Goal: Information Seeking & Learning: Check status

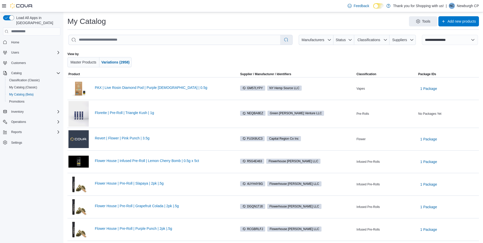
select select "**********"
click at [30, 39] on span "Home" at bounding box center [34, 42] width 51 height 6
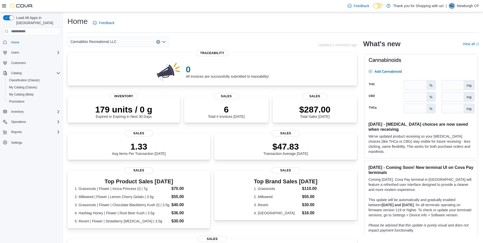
click at [126, 44] on div "Cannabliss Recreational LLC" at bounding box center [117, 42] width 101 height 10
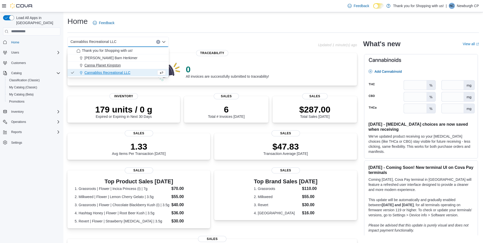
click at [129, 66] on div "Canna Planet Kingston" at bounding box center [121, 65] width 89 height 5
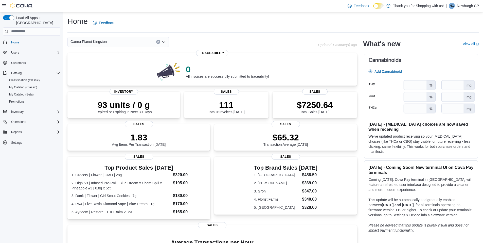
click at [130, 43] on div "Canna Planet Kingston" at bounding box center [117, 42] width 101 height 10
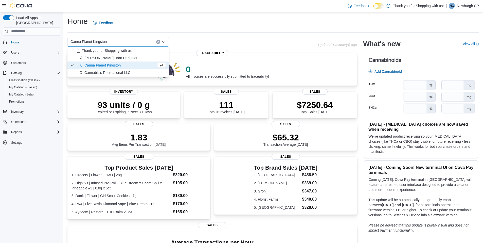
click at [132, 74] on div "Cannabliss Recreational LLC" at bounding box center [121, 72] width 89 height 5
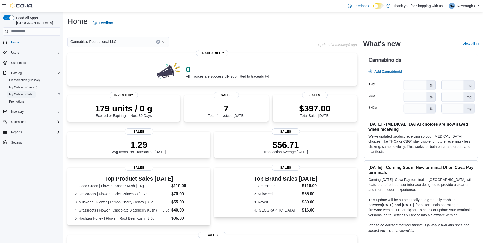
click at [34, 91] on link "My Catalog (Beta)" at bounding box center [21, 94] width 29 height 6
select select "**********"
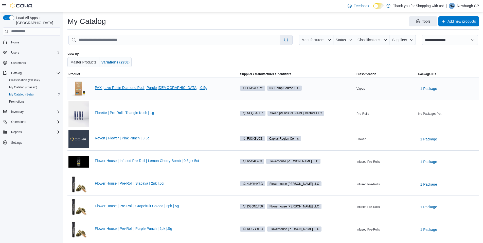
click at [146, 88] on link "PAX | Live Rosin Diamond Pod | Purple Afghani | 0.5g" at bounding box center [163, 87] width 136 height 4
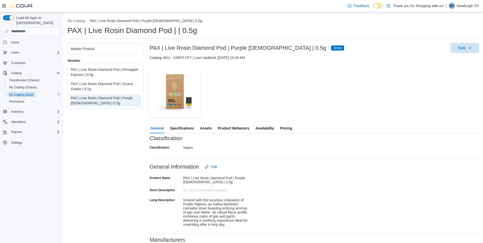
click at [28, 92] on span "My Catalog (Beta)" at bounding box center [21, 94] width 25 height 4
select select "**********"
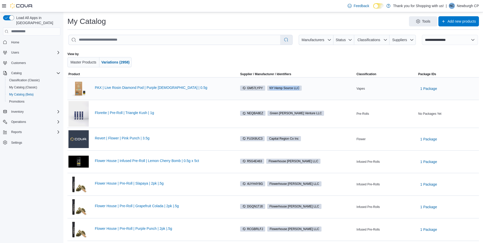
drag, startPoint x: 271, startPoint y: 88, endPoint x: 313, endPoint y: 90, distance: 42.1
click at [313, 90] on div "GM57LYPY NY Hemp Source LLC" at bounding box center [297, 87] width 114 height 5
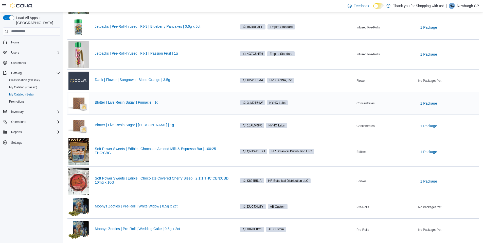
scroll to position [337, 0]
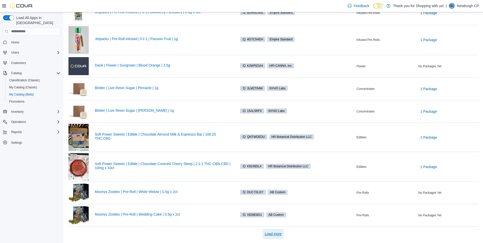
click at [282, 234] on span "Load more" at bounding box center [273, 233] width 17 height 5
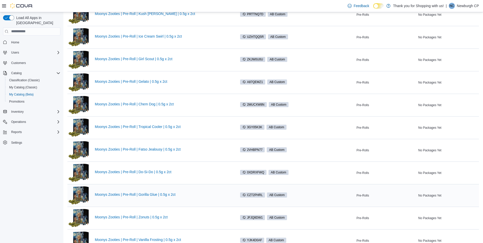
scroll to position [641, 0]
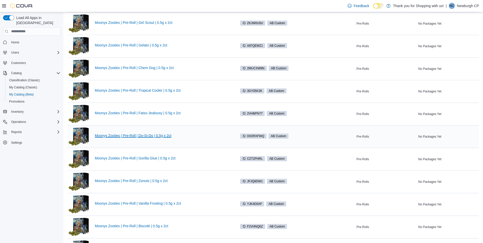
click at [108, 135] on link "Moonys Zooties | Pre-Roll | Do-Si-Do | 0.5g x 2ct" at bounding box center [163, 135] width 136 height 4
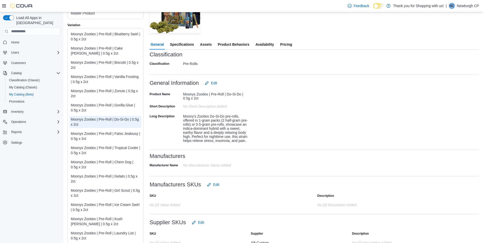
scroll to position [75, 0]
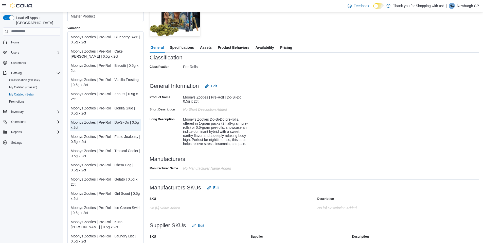
click at [258, 48] on span "Availability" at bounding box center [264, 47] width 19 height 10
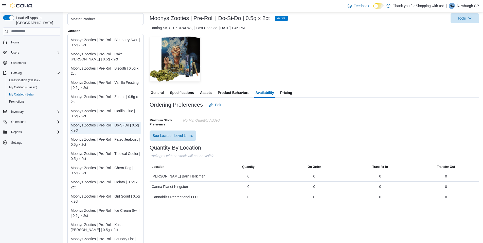
scroll to position [24, 0]
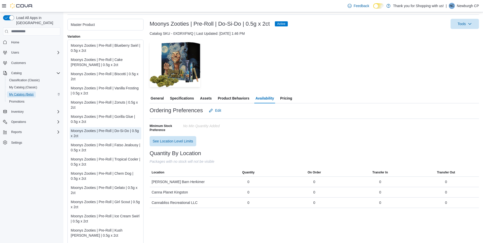
click at [27, 92] on span "My Catalog (Beta)" at bounding box center [21, 94] width 25 height 4
select select "**********"
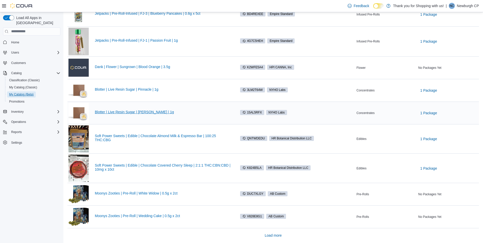
scroll to position [337, 0]
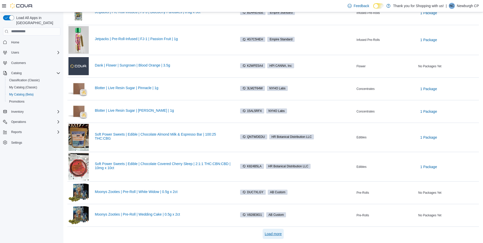
click at [277, 230] on span "Load more" at bounding box center [273, 233] width 17 height 10
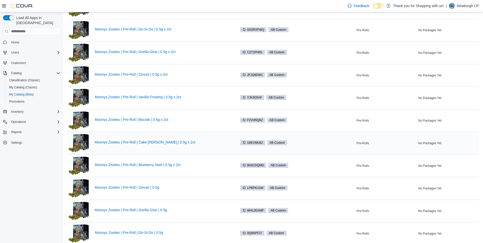
scroll to position [788, 0]
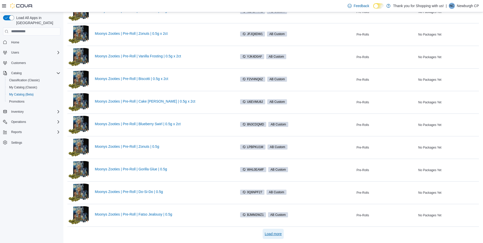
drag, startPoint x: 284, startPoint y: 237, endPoint x: 279, endPoint y: 227, distance: 11.6
click at [284, 237] on button "Load more" at bounding box center [273, 233] width 21 height 10
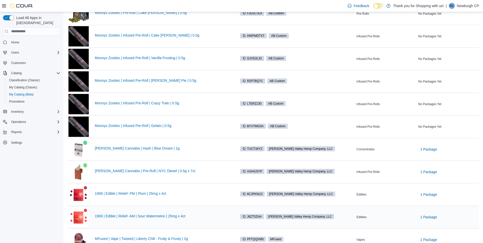
scroll to position [1239, 0]
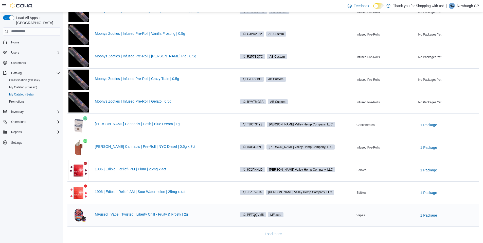
click at [136, 214] on link "MFused | Vape | Twisted | Liberty Chill - Fruity & Frosty | 2g" at bounding box center [163, 214] width 136 height 4
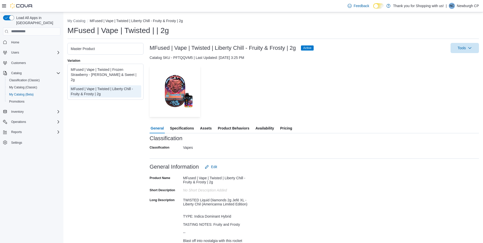
click at [264, 129] on span "Availability" at bounding box center [264, 128] width 19 height 10
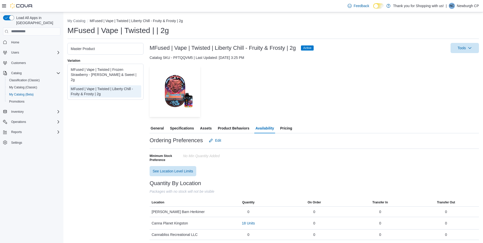
scroll to position [1, 0]
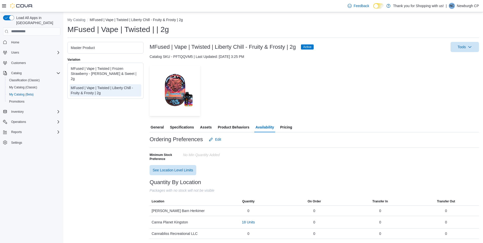
click at [25, 5] on img at bounding box center [21, 5] width 23 height 5
click at [26, 39] on span "Home" at bounding box center [34, 42] width 51 height 6
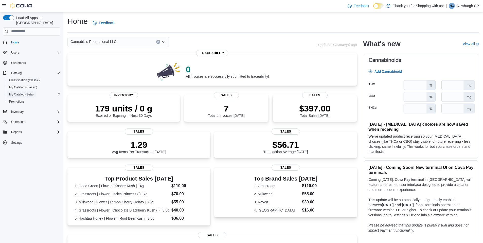
click at [29, 92] on span "My Catalog (Beta)" at bounding box center [21, 94] width 25 height 4
select select "**********"
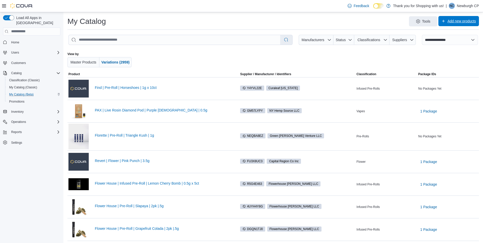
click at [451, 24] on span "Add new products" at bounding box center [458, 21] width 34 height 10
click at [352, 29] on div "My Catalog Tools Add new products" at bounding box center [273, 22] width 412 height 13
click at [44, 84] on div "My Catalog (Classic)" at bounding box center [33, 87] width 53 height 6
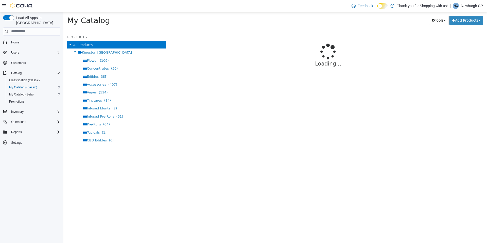
select select "**********"
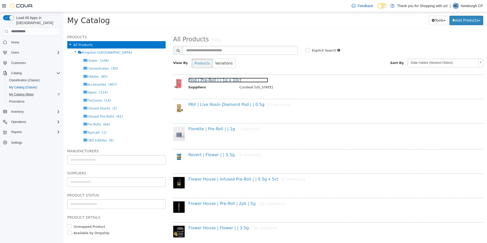
click at [224, 81] on link "Find | Pre-Roll | | 1g x 10ct [8 variations]" at bounding box center [228, 79] width 80 height 5
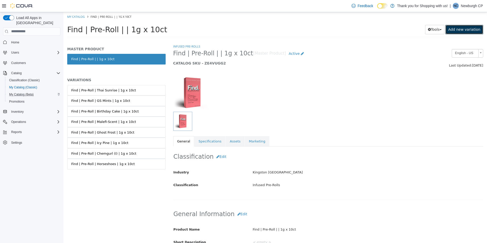
click at [460, 28] on link "Add new variation" at bounding box center [464, 29] width 38 height 9
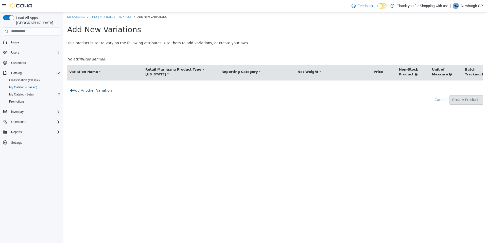
click at [106, 95] on link "Add Another Variation" at bounding box center [90, 89] width 47 height 9
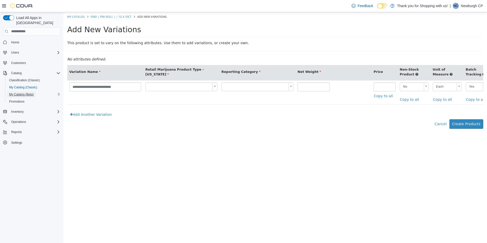
click at [12, 92] on span "My Catalog (Beta)" at bounding box center [21, 94] width 25 height 4
select select "**********"
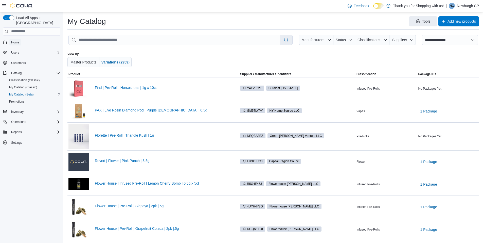
click at [15, 39] on span "Home" at bounding box center [15, 42] width 8 height 6
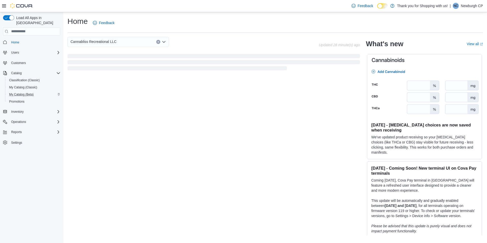
click at [128, 43] on div "Cannabliss Recreational LLC" at bounding box center [117, 42] width 101 height 10
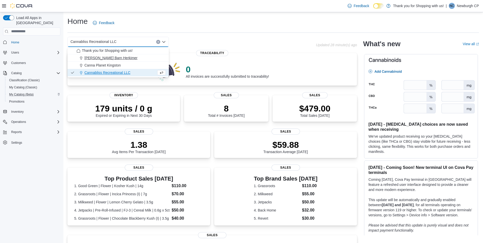
click at [129, 58] on div "[PERSON_NAME] Barn Herkimer" at bounding box center [121, 57] width 89 height 5
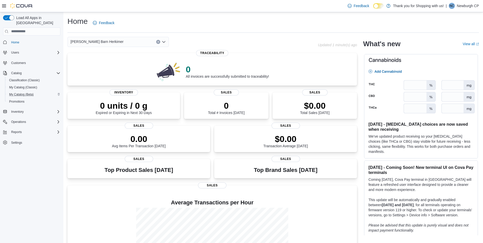
click at [125, 42] on div "[PERSON_NAME] Barn Herkimer" at bounding box center [117, 42] width 101 height 10
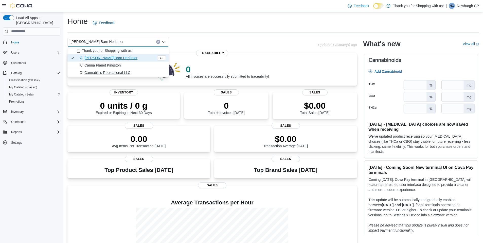
click at [130, 74] on span "Cannabliss Recreational LLC" at bounding box center [107, 72] width 46 height 5
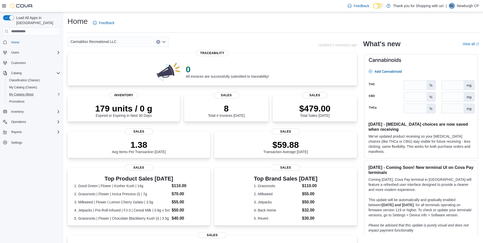
click at [127, 42] on div "Cannabliss Recreational LLC Combo box. Selected. Cannabliss Recreational LLC. P…" at bounding box center [117, 42] width 101 height 10
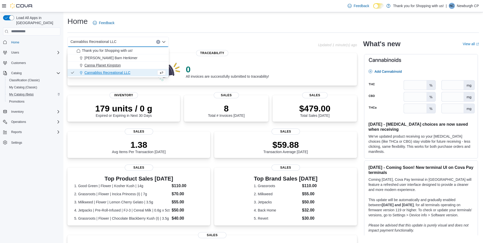
click at [123, 68] on button "Canna Planet Kingston" at bounding box center [117, 65] width 101 height 7
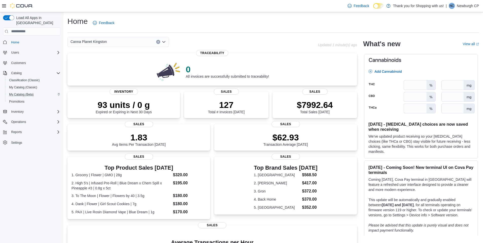
click at [118, 43] on div "Canna Planet Kingston Combo box. Selected. Canna Planet Kingston. Press Backspa…" at bounding box center [117, 42] width 101 height 10
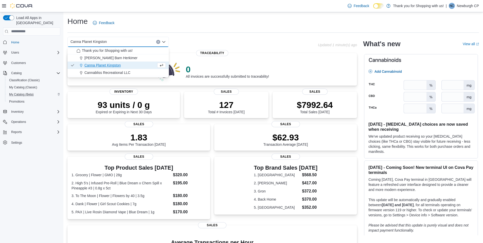
click at [139, 27] on div "Home Feedback" at bounding box center [273, 22] width 412 height 13
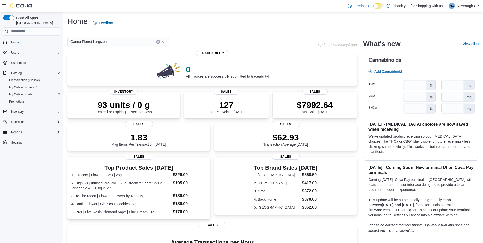
click at [127, 46] on div "Canna Planet Kingston" at bounding box center [117, 42] width 101 height 10
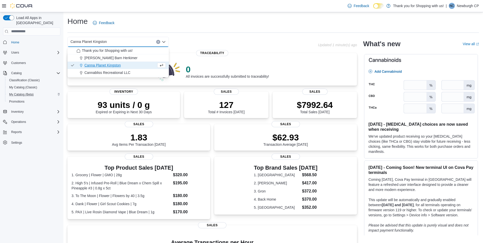
click at [147, 23] on div "Home Feedback" at bounding box center [273, 22] width 412 height 13
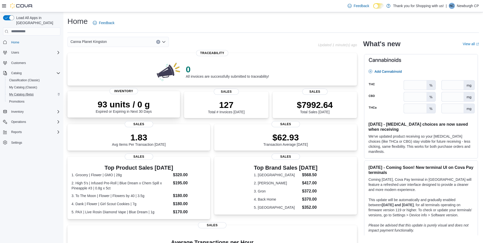
click at [141, 108] on p "93 units / 0 g" at bounding box center [124, 104] width 56 height 10
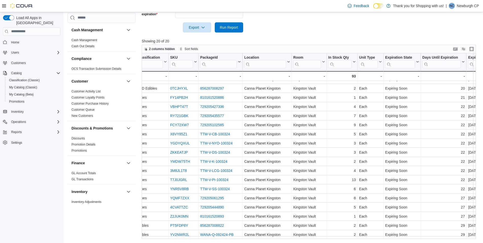
scroll to position [27, 0]
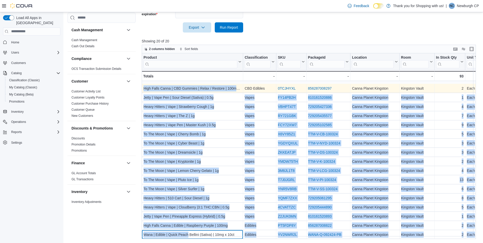
drag, startPoint x: 188, startPoint y: 230, endPoint x: 143, endPoint y: 86, distance: 150.5
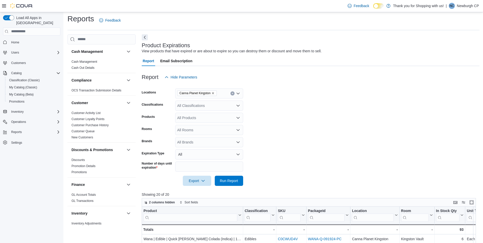
scroll to position [0, 0]
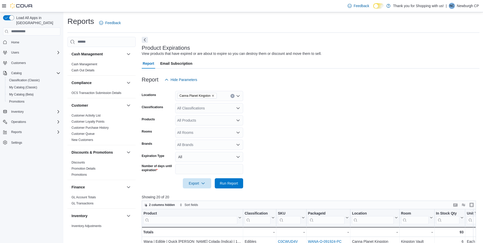
click at [8, 39] on span "Home" at bounding box center [31, 42] width 57 height 6
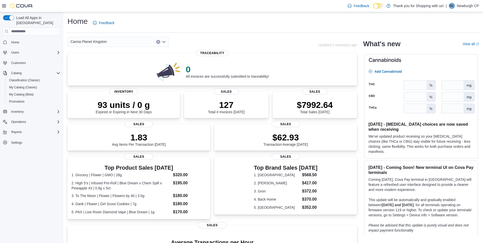
click at [126, 43] on div "Canna Planet Kingston" at bounding box center [117, 42] width 101 height 10
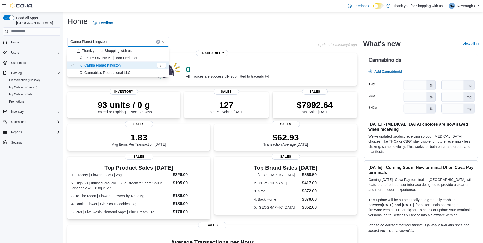
click at [124, 75] on span "Cannabliss Recreational LLC" at bounding box center [107, 72] width 46 height 5
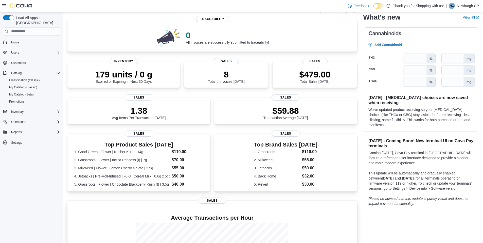
scroll to position [1, 0]
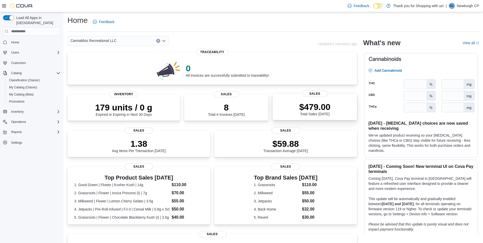
click at [313, 106] on p "$479.00" at bounding box center [314, 107] width 31 height 10
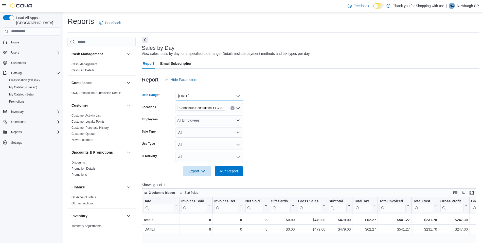
click at [205, 95] on button "[DATE]" at bounding box center [209, 96] width 68 height 10
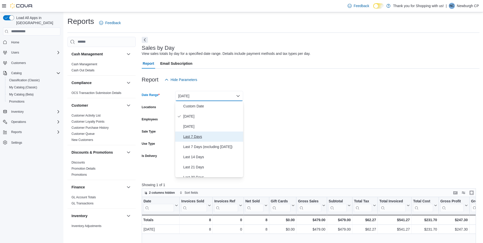
click at [202, 134] on span "Last 7 Days" at bounding box center [212, 136] width 58 height 6
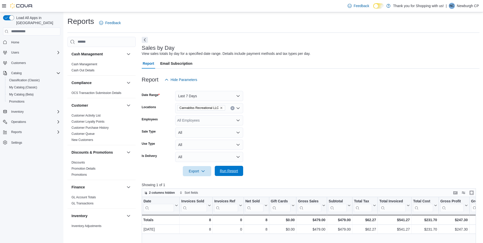
click at [230, 172] on span "Run Report" at bounding box center [229, 170] width 18 height 5
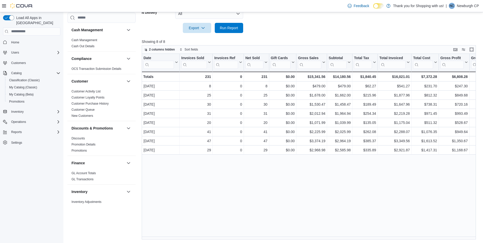
scroll to position [144, 0]
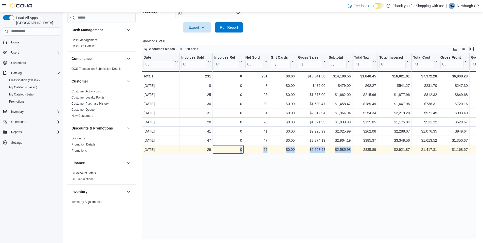
drag, startPoint x: 219, startPoint y: 149, endPoint x: 352, endPoint y: 151, distance: 132.6
click at [352, 151] on div "[DATE] - Date, column 1, row 8 29 - Invoices Sold, column 2, row 8 0 - Invoices…" at bounding box center [396, 149] width 509 height 9
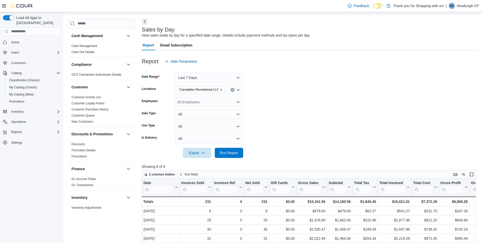
scroll to position [17, 0]
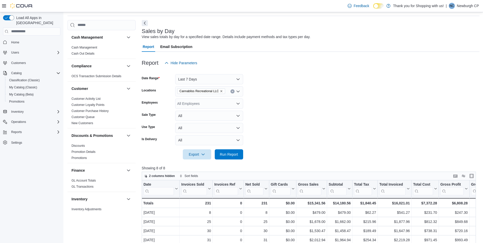
click at [220, 92] on icon "Remove Cannabliss Recreational LLC from selection in this group" at bounding box center [221, 91] width 3 height 3
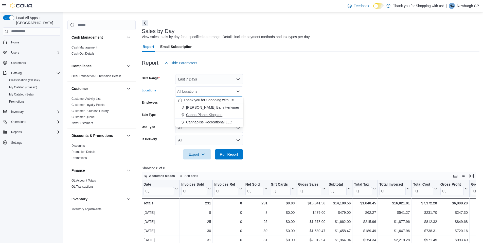
click at [210, 115] on span "Canna Planet Kingston" at bounding box center [204, 114] width 36 height 5
click at [282, 149] on form "Date Range Last 7 Days Locations [GEOGRAPHIC_DATA] Planet [GEOGRAPHIC_DATA] Com…" at bounding box center [311, 113] width 338 height 91
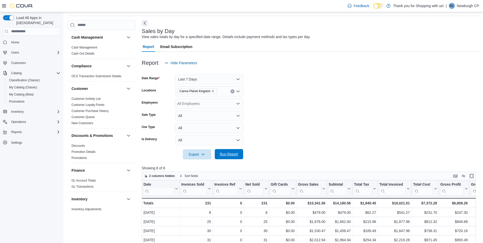
click at [239, 157] on span "Run Report" at bounding box center [229, 154] width 22 height 10
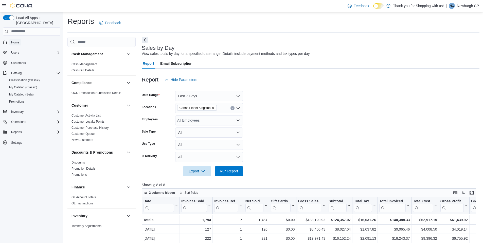
click at [18, 40] on span "Home" at bounding box center [15, 42] width 8 height 6
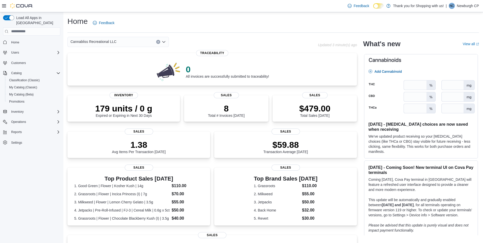
click at [114, 44] on div "Cannabliss Recreational LLC" at bounding box center [117, 42] width 101 height 10
click at [183, 35] on div "Home Feedback Cannabliss Recreational LLC Updated 3 minute(s) ago 0 All invoice…" at bounding box center [273, 178] width 420 height 333
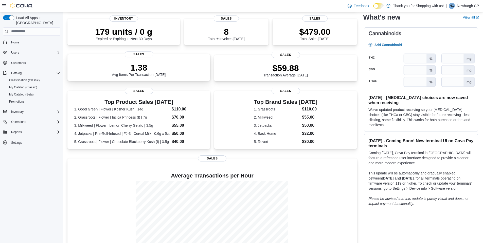
scroll to position [102, 0]
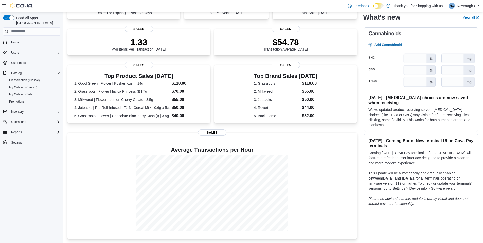
click at [60, 50] on icon "Complex example" at bounding box center [58, 52] width 4 height 4
